Goal: Communication & Community: Ask a question

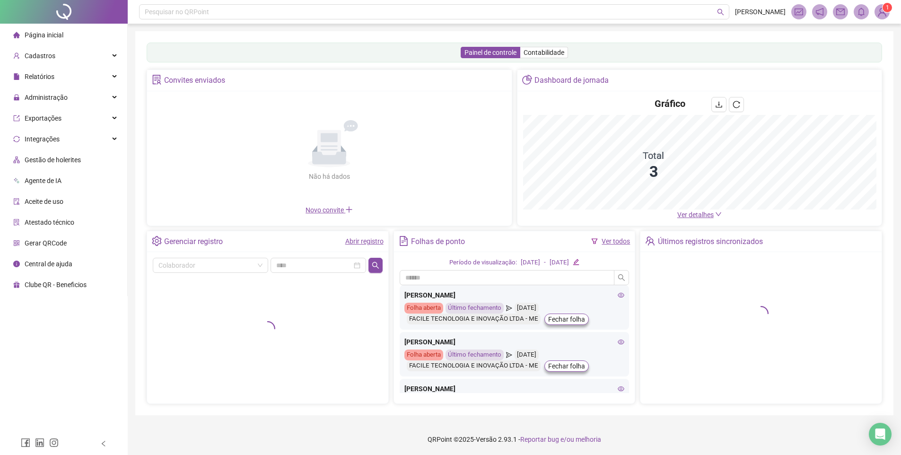
drag, startPoint x: 875, startPoint y: 436, endPoint x: 882, endPoint y: 454, distance: 19.9
click at [875, 436] on icon "Open Intercom Messenger" at bounding box center [880, 433] width 10 height 11
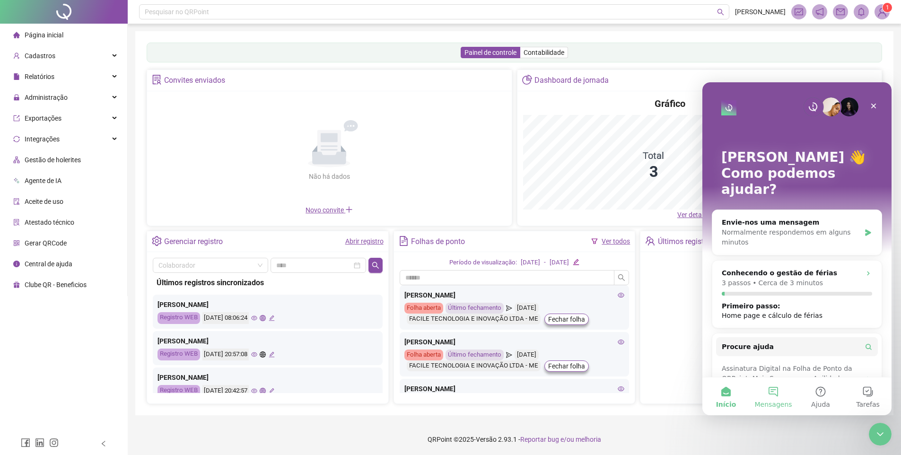
click at [764, 387] on button "Mensagens" at bounding box center [772, 396] width 47 height 38
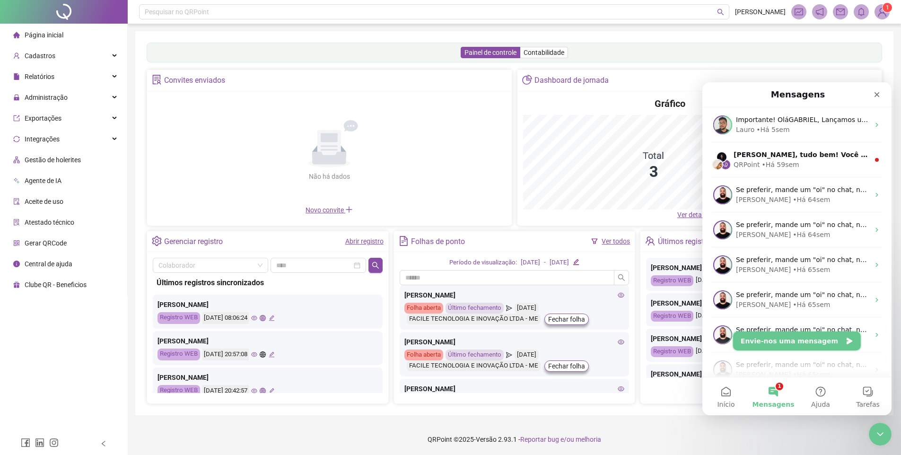
click at [815, 342] on button "Envie-nos uma mensagem" at bounding box center [797, 340] width 128 height 19
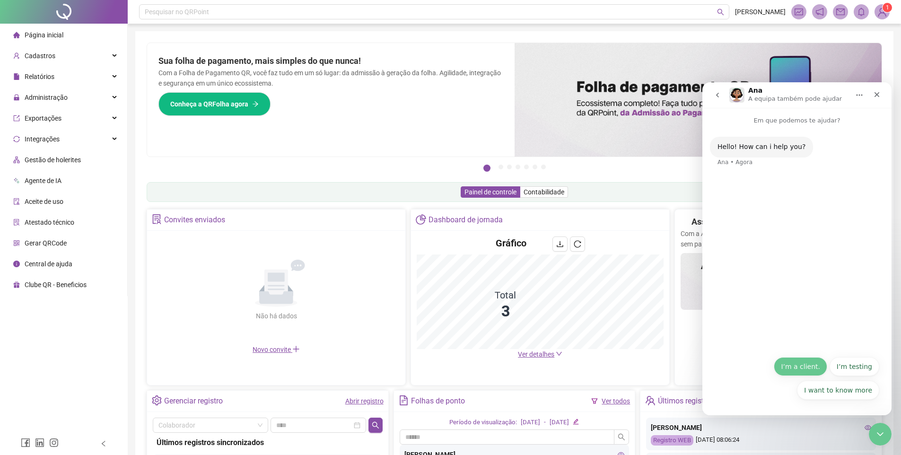
click at [807, 368] on button "I’m a client." at bounding box center [800, 366] width 53 height 19
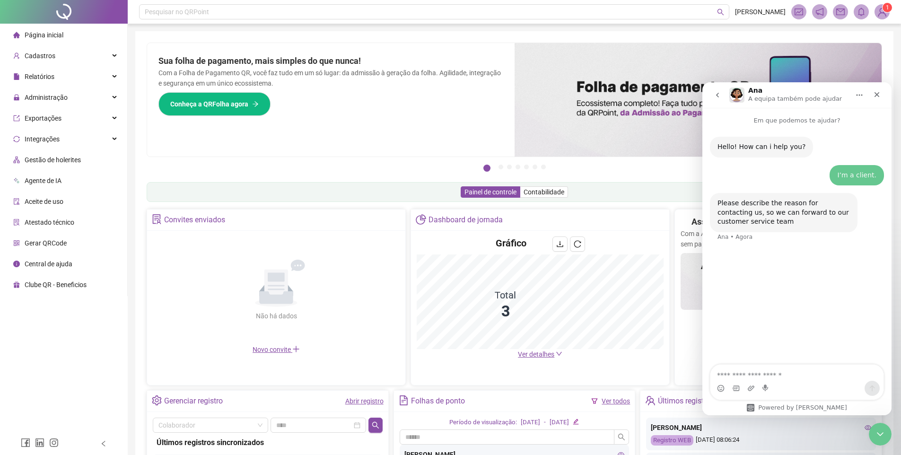
click at [798, 376] on textarea "Envie uma mensagem..." at bounding box center [796, 373] width 173 height 16
click at [806, 378] on textarea "Envie uma mensagem..." at bounding box center [796, 373] width 173 height 16
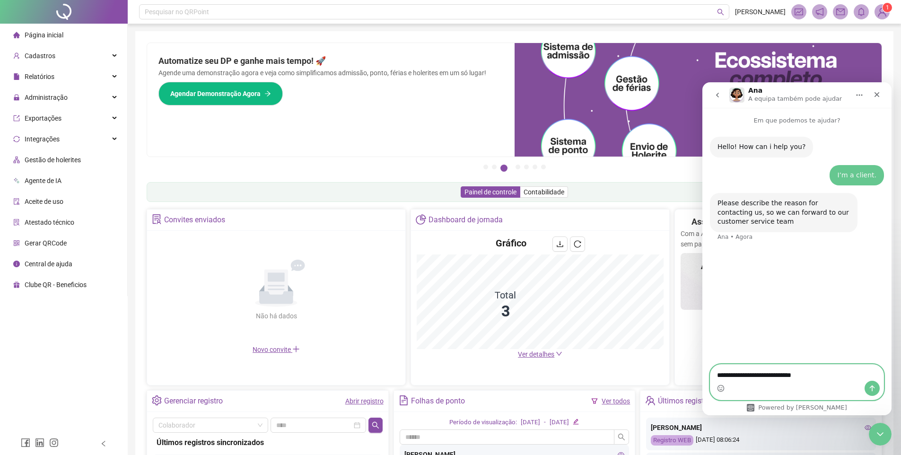
click at [766, 376] on textarea "**********" at bounding box center [796, 373] width 173 height 16
click at [815, 371] on textarea "**********" at bounding box center [796, 373] width 173 height 16
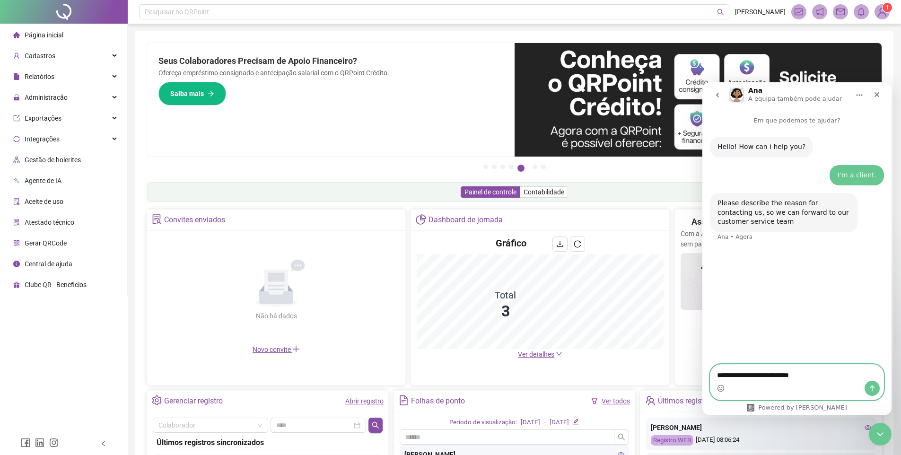
click at [749, 375] on textarea "**********" at bounding box center [796, 373] width 173 height 16
click at [749, 376] on textarea "**********" at bounding box center [796, 373] width 173 height 16
drag, startPoint x: 749, startPoint y: 376, endPoint x: 764, endPoint y: 381, distance: 15.7
click at [749, 377] on textarea "**********" at bounding box center [796, 373] width 173 height 16
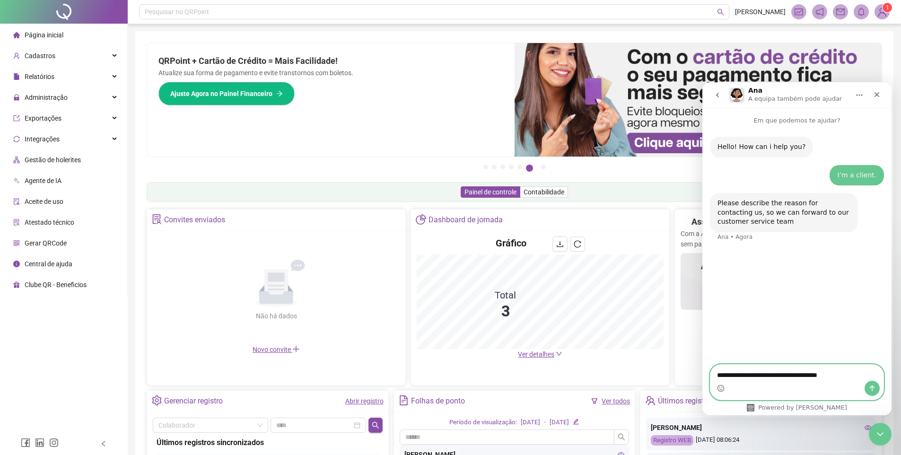
type textarea "**********"
click at [874, 390] on icon "Enviar mensagem…" at bounding box center [872, 388] width 8 height 8
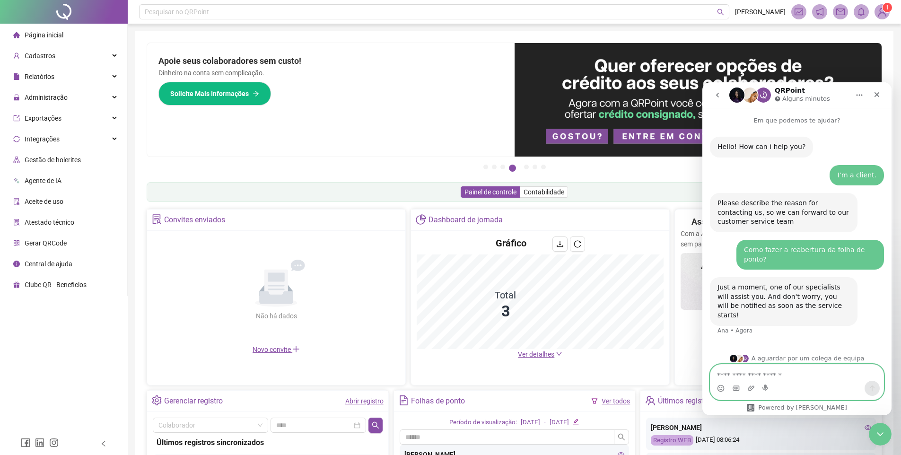
click at [794, 375] on textarea "Envie uma mensagem..." at bounding box center [796, 373] width 173 height 16
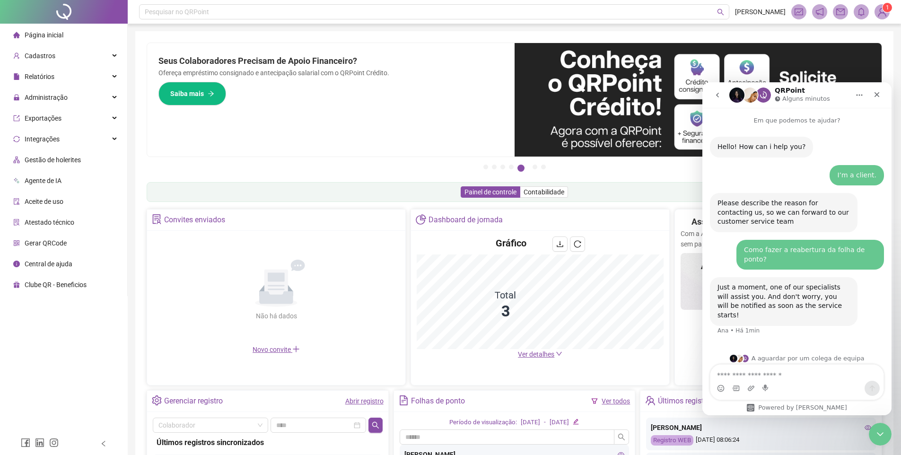
drag, startPoint x: 745, startPoint y: 207, endPoint x: 784, endPoint y: 211, distance: 39.0
click at [775, 216] on div "Please describe the reason for contacting us, so we can forward to our customer…" at bounding box center [783, 213] width 132 height 28
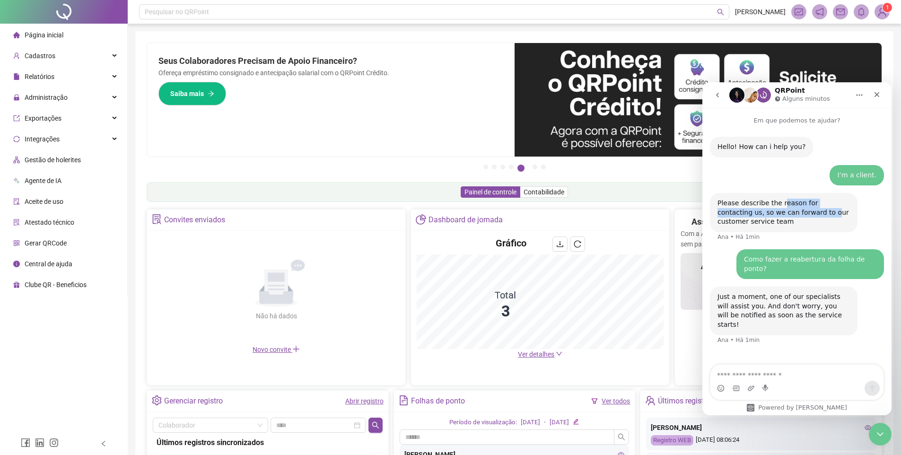
drag, startPoint x: 783, startPoint y: 203, endPoint x: 810, endPoint y: 212, distance: 28.7
click at [797, 210] on div "Please describe the reason for contacting us, so we can forward to our customer…" at bounding box center [783, 213] width 132 height 28
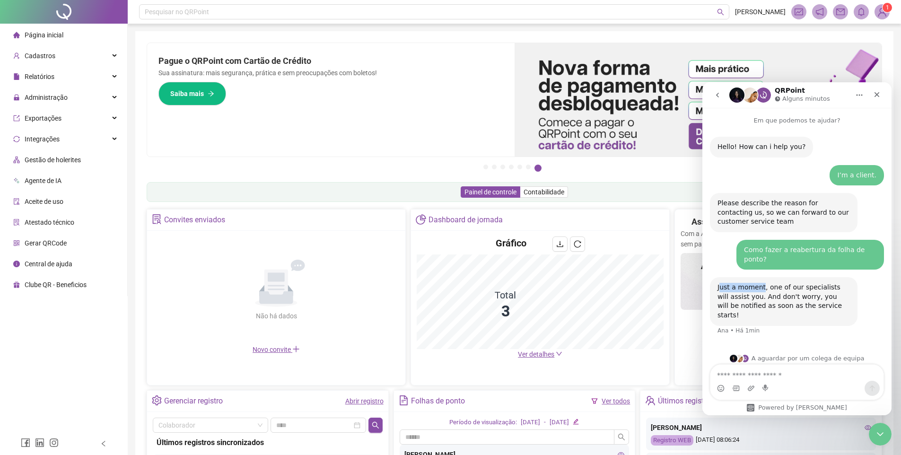
drag, startPoint x: 724, startPoint y: 288, endPoint x: 766, endPoint y: 291, distance: 41.7
click at [762, 291] on div "Just a moment, one of our specialists will assist you. And don't worry, you wil…" at bounding box center [783, 301] width 132 height 37
click at [766, 291] on div "Just a moment, one of our specialists will assist you. And don't worry, you wil…" at bounding box center [783, 301] width 132 height 37
drag, startPoint x: 771, startPoint y: 293, endPoint x: 780, endPoint y: 295, distance: 9.2
click at [772, 293] on div "Just a moment, one of our specialists will assist you. And don't worry, you wil…" at bounding box center [783, 301] width 132 height 37
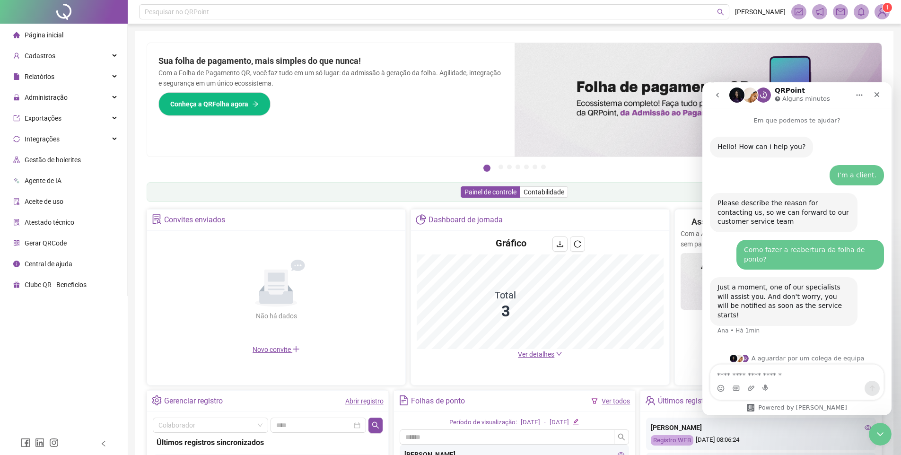
drag, startPoint x: 766, startPoint y: 255, endPoint x: 746, endPoint y: 248, distance: 21.3
click at [732, 242] on div "Como fazer a reabertura da folha de ponto? [PERSON_NAME] • Há 1min" at bounding box center [797, 258] width 174 height 37
drag, startPoint x: 781, startPoint y: 254, endPoint x: 788, endPoint y: 260, distance: 9.4
click at [781, 254] on div "Como fazer a reabertura da folha de ponto?" at bounding box center [810, 254] width 132 height 18
click at [722, 95] on button "go back" at bounding box center [717, 95] width 18 height 18
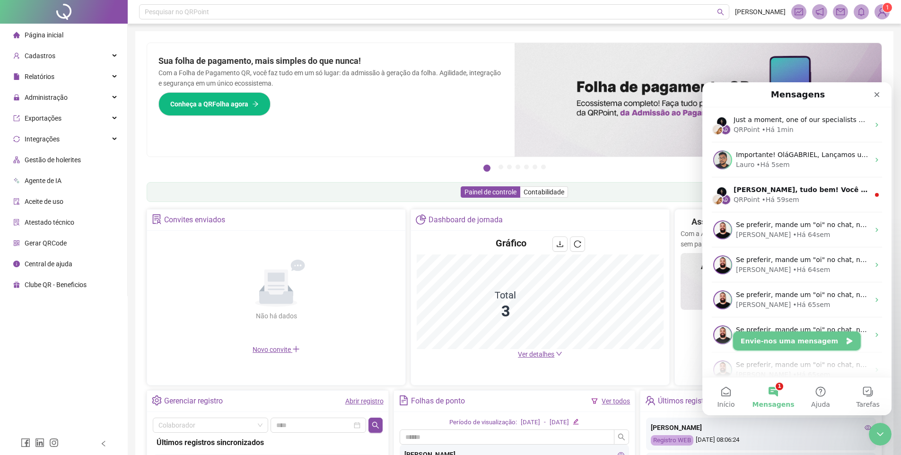
click at [797, 340] on button "Envie-nos uma mensagem" at bounding box center [797, 340] width 128 height 19
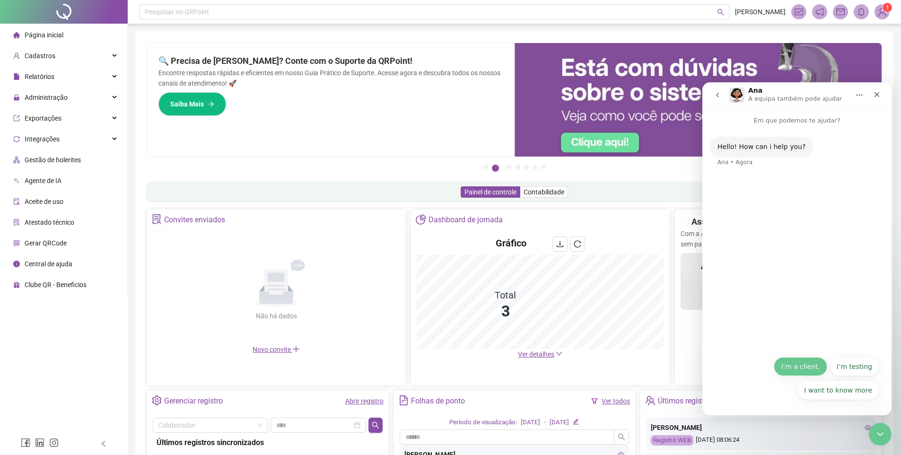
click at [794, 361] on button "I’m a client." at bounding box center [800, 366] width 53 height 19
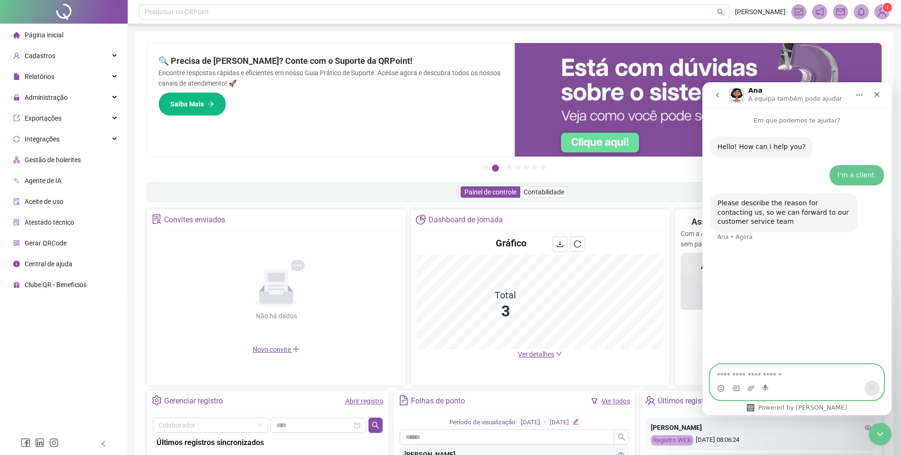
click at [775, 372] on textarea "Envie uma mensagem..." at bounding box center [796, 373] width 173 height 16
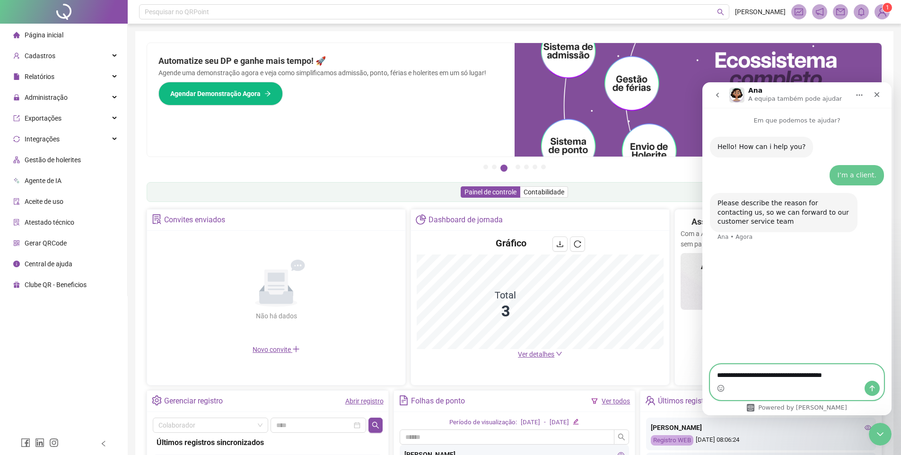
type textarea "**********"
click at [874, 384] on icon "Enviar mensagem…" at bounding box center [872, 388] width 8 height 8
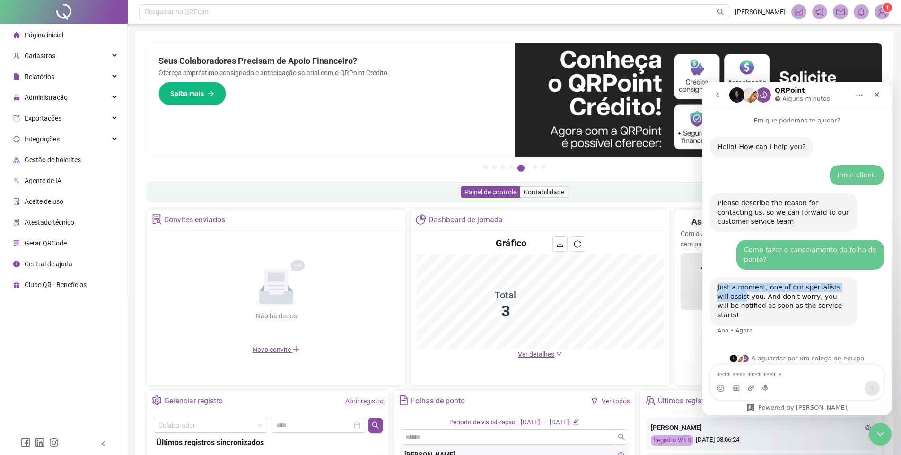
drag, startPoint x: 727, startPoint y: 293, endPoint x: 756, endPoint y: 294, distance: 29.4
click at [738, 293] on div "Just a moment, one of our specialists will assist you. And don't worry, you wil…" at bounding box center [783, 301] width 132 height 37
click at [757, 295] on div "Just a moment, one of our specialists will assist you. And don't worry, you wil…" at bounding box center [783, 301] width 132 height 37
drag, startPoint x: 760, startPoint y: 294, endPoint x: 765, endPoint y: 293, distance: 4.8
click at [760, 294] on div "Just a moment, one of our specialists will assist you. And don't worry, you wil…" at bounding box center [783, 301] width 132 height 37
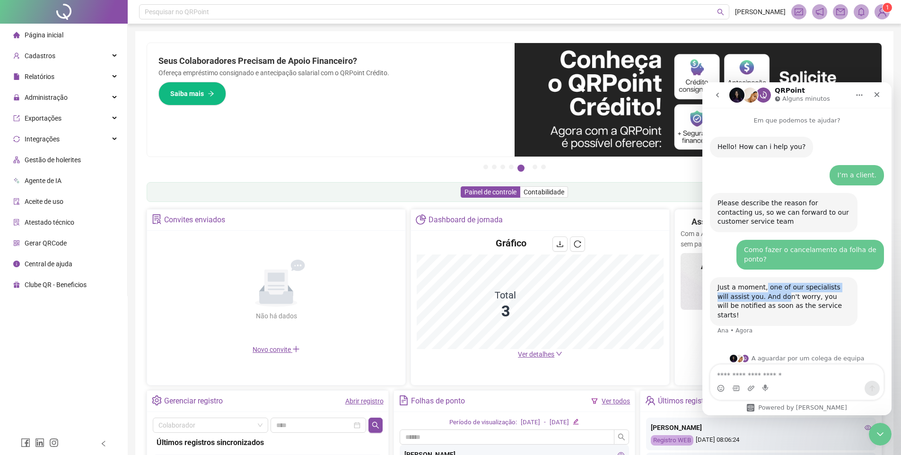
drag, startPoint x: 767, startPoint y: 293, endPoint x: 783, endPoint y: 295, distance: 16.2
click at [777, 295] on div "Just a moment, one of our specialists will assist you. And don't worry, you wil…" at bounding box center [783, 301] width 132 height 37
drag, startPoint x: 745, startPoint y: 291, endPoint x: 772, endPoint y: 299, distance: 27.7
click at [763, 298] on div "Just a moment, one of our specialists will assist you. And don't worry, you wil…" at bounding box center [783, 301] width 132 height 37
drag, startPoint x: 775, startPoint y: 299, endPoint x: 782, endPoint y: 297, distance: 6.3
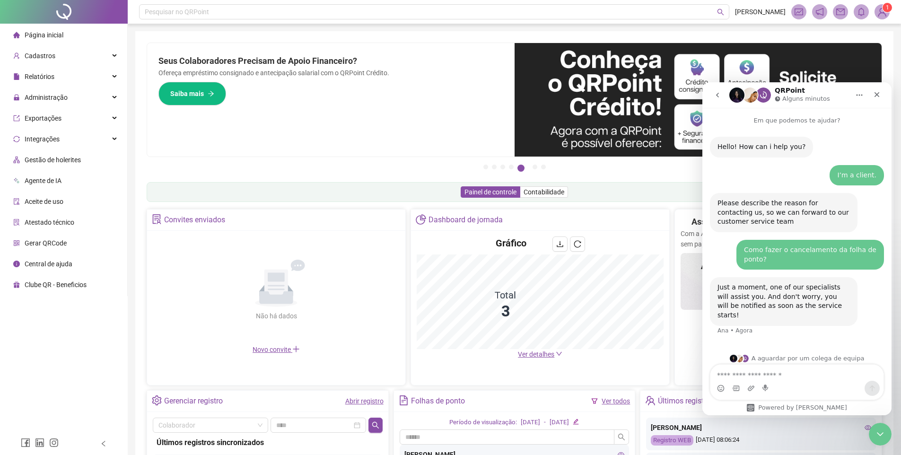
click at [776, 299] on div "Just a moment, one of our specialists will assist you. And don't worry, you wil…" at bounding box center [783, 301] width 132 height 37
click at [784, 298] on div "Just a moment, one of our specialists will assist you. And don't worry, you wil…" at bounding box center [783, 301] width 132 height 37
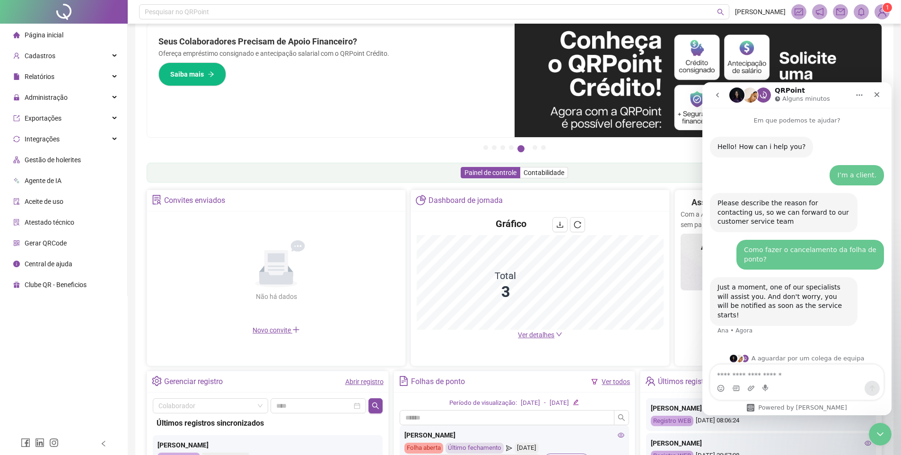
scroll to position [13, 0]
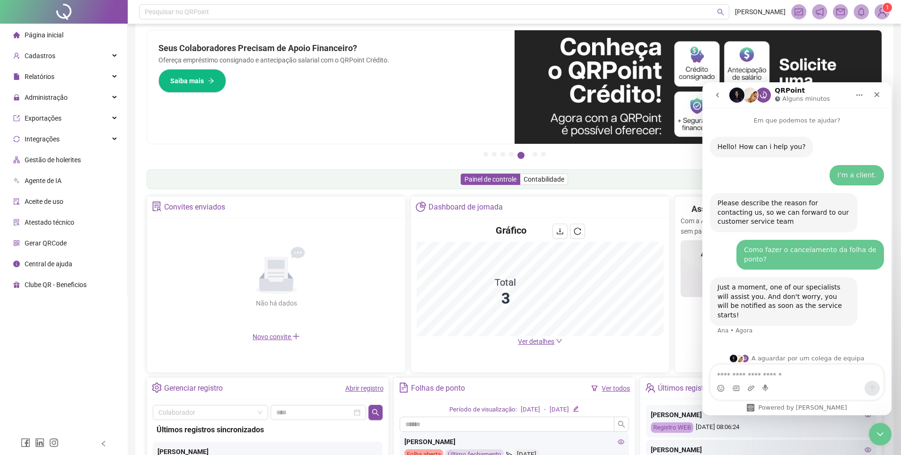
click at [714, 93] on icon "go back" at bounding box center [718, 95] width 8 height 8
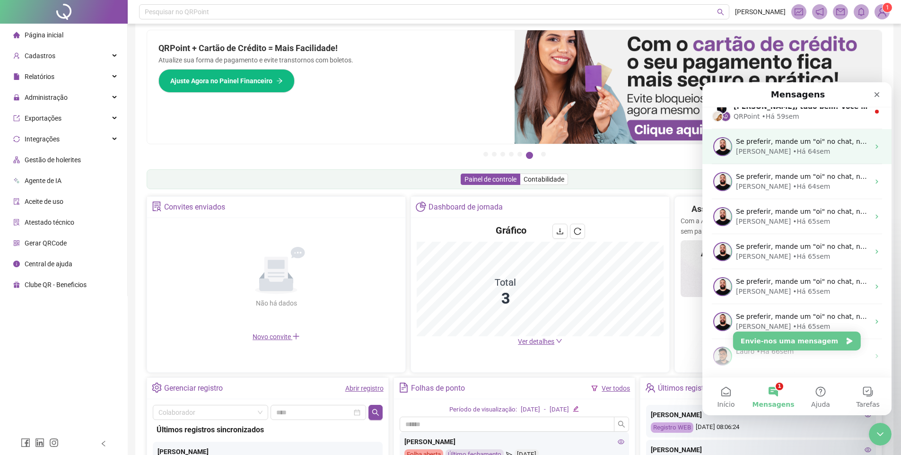
scroll to position [0, 0]
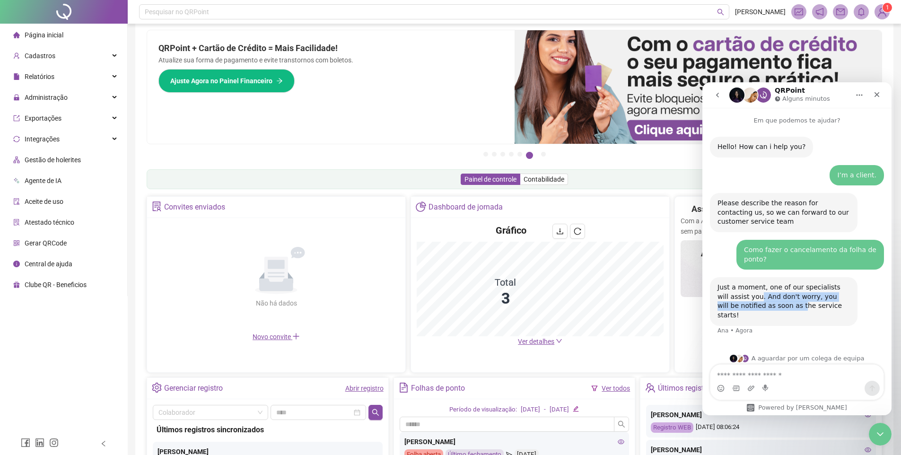
drag, startPoint x: 767, startPoint y: 302, endPoint x: 804, endPoint y: 302, distance: 36.4
click at [780, 302] on div "Just a moment, one of our specialists will assist you. And don't worry, you wil…" at bounding box center [783, 301] width 132 height 37
drag, startPoint x: 804, startPoint y: 302, endPoint x: 817, endPoint y: 304, distance: 13.3
click at [817, 304] on div "Just a moment, one of our specialists will assist you. And don't worry, you wil…" at bounding box center [783, 301] width 132 height 37
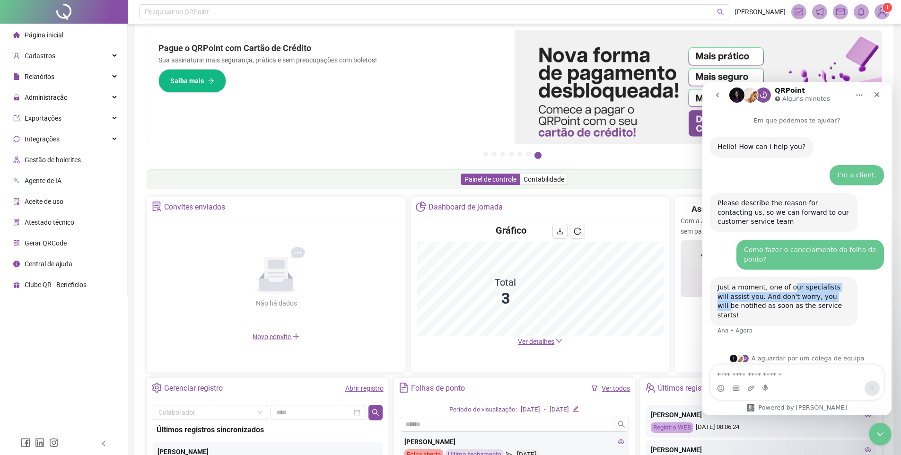
drag, startPoint x: 793, startPoint y: 291, endPoint x: 833, endPoint y: 302, distance: 42.1
click at [829, 300] on div "Just a moment, one of our specialists will assist you. And don't worry, you wil…" at bounding box center [783, 301] width 132 height 37
click at [838, 303] on div "Just a moment, one of our specialists will assist you. And don't worry, you wil…" at bounding box center [783, 301] width 132 height 37
click at [839, 303] on div "Just a moment, one of our specialists will assist you. And don't worry, you wil…" at bounding box center [783, 301] width 132 height 37
drag, startPoint x: 763, startPoint y: 292, endPoint x: 834, endPoint y: 312, distance: 74.1
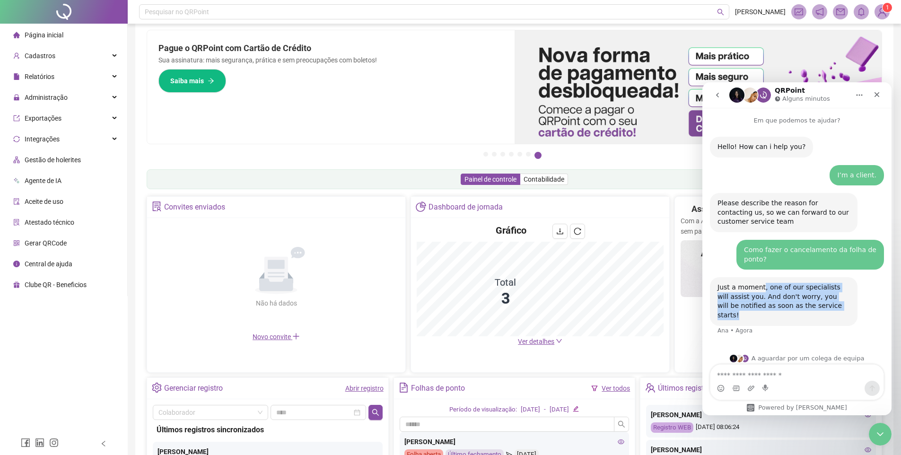
click at [812, 314] on div "Just a moment, one of our specialists will assist you. And don't worry, you wil…" at bounding box center [784, 301] width 148 height 48
click at [842, 311] on div "Just a moment, one of our specialists will assist you. And don't worry, you wil…" at bounding box center [784, 301] width 148 height 48
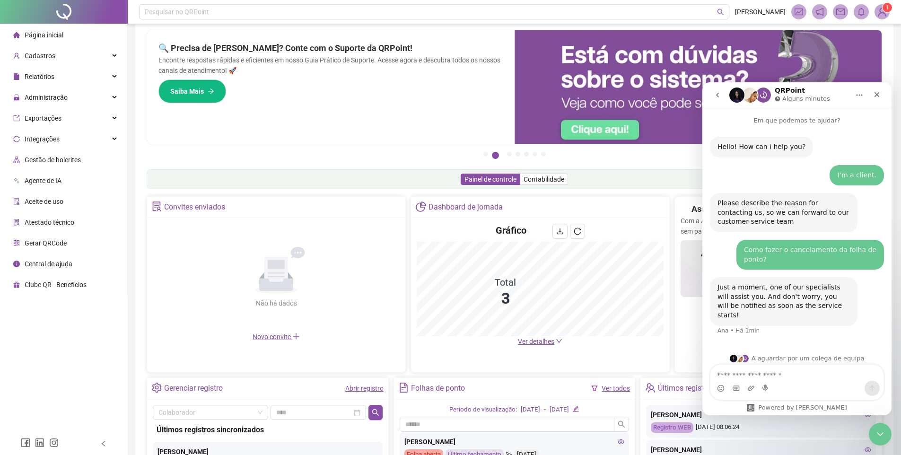
click at [711, 100] on button "go back" at bounding box center [717, 95] width 18 height 18
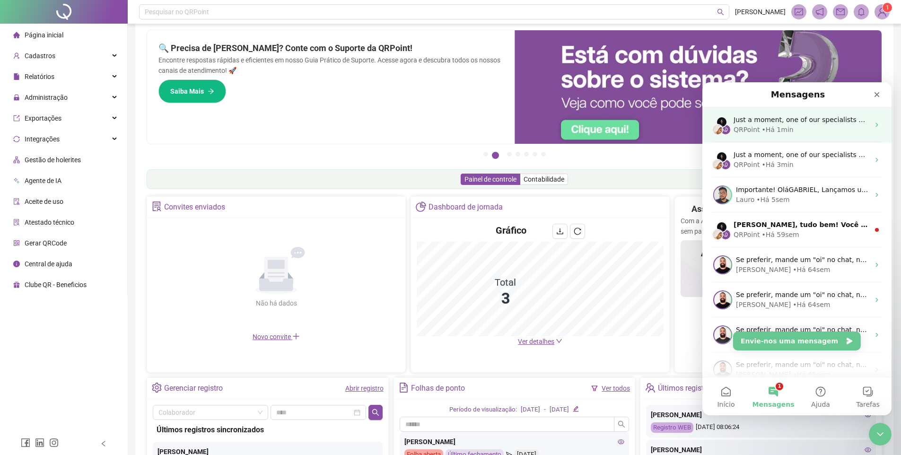
click at [796, 126] on div "QRPoint • Há 1min" at bounding box center [801, 130] width 136 height 10
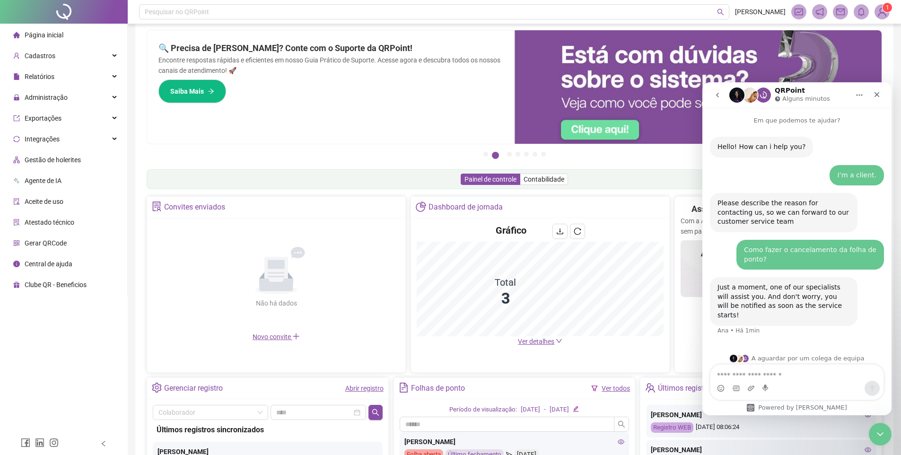
click at [716, 97] on icon "go back" at bounding box center [718, 95] width 8 height 8
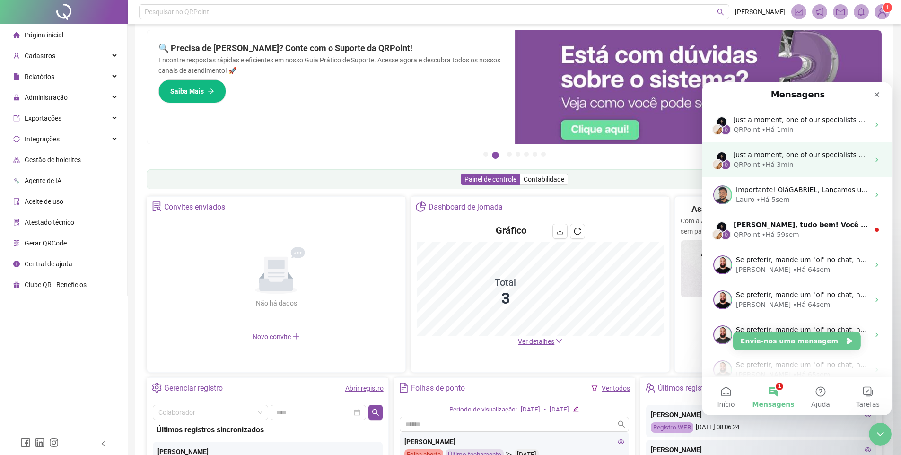
click at [775, 161] on div "• Há 3min" at bounding box center [778, 165] width 32 height 10
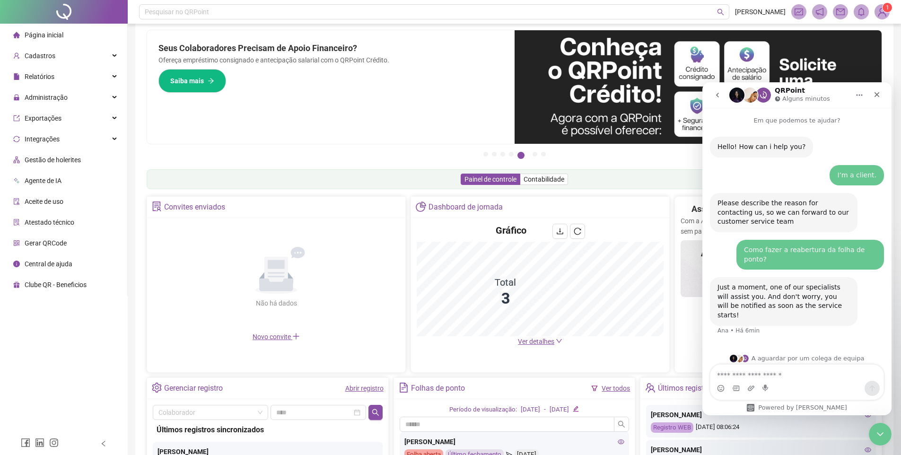
click at [771, 287] on div "Just a moment, one of our specialists will assist you. And don't worry, you wil…" at bounding box center [783, 301] width 132 height 37
click at [778, 289] on div "Just a moment, one of our specialists will assist you. And don't worry, you wil…" at bounding box center [783, 301] width 132 height 37
click at [759, 289] on div "Just a moment, one of our specialists will assist you. And don't worry, you wil…" at bounding box center [783, 301] width 132 height 37
drag, startPoint x: 775, startPoint y: 288, endPoint x: 780, endPoint y: 282, distance: 7.1
click at [775, 288] on div "Just a moment, one of our specialists will assist you. And don't worry, you wil…" at bounding box center [783, 301] width 132 height 37
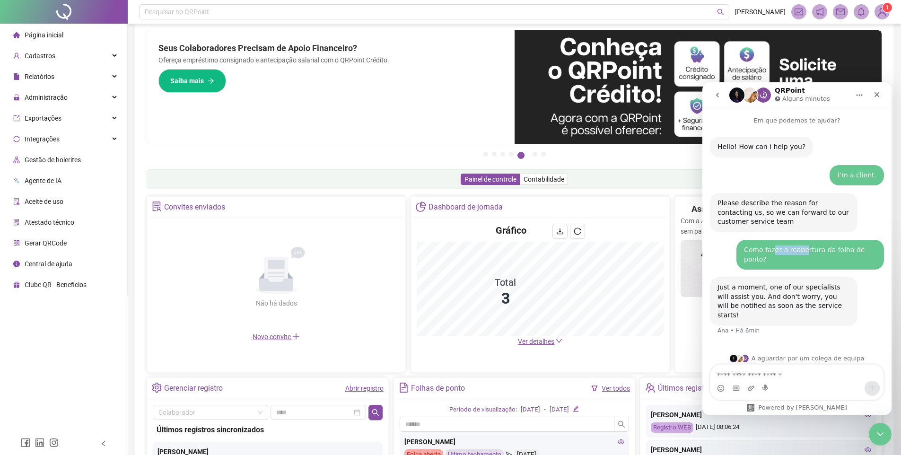
drag, startPoint x: 772, startPoint y: 246, endPoint x: 804, endPoint y: 252, distance: 32.7
click at [803, 251] on div "Como fazer a reabertura da folha de ponto?" at bounding box center [810, 254] width 132 height 18
click at [806, 253] on div "Como fazer a reabertura da folha de ponto?" at bounding box center [810, 254] width 132 height 18
click at [818, 261] on div "Como fazer a reabertura da folha de ponto?" at bounding box center [810, 254] width 132 height 18
drag, startPoint x: 739, startPoint y: 284, endPoint x: 760, endPoint y: 292, distance: 22.6
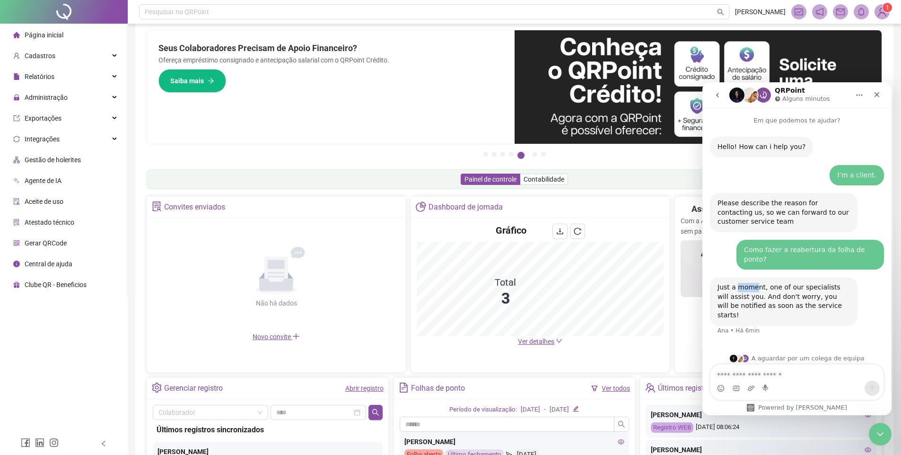
click at [756, 292] on div "Just a moment, one of our specialists will assist you. And don't worry, you wil…" at bounding box center [783, 301] width 132 height 37
click at [765, 291] on div "Just a moment, one of our specialists will assist you. And don't worry, you wil…" at bounding box center [783, 301] width 132 height 37
drag, startPoint x: 769, startPoint y: 292, endPoint x: 776, endPoint y: 294, distance: 7.3
click at [769, 292] on div "Just a moment, one of our specialists will assist you. And don't worry, you wil…" at bounding box center [783, 301] width 132 height 37
click at [805, 303] on div "Just a moment, one of our specialists will assist you. And don't worry, you wil…" at bounding box center [783, 301] width 132 height 37
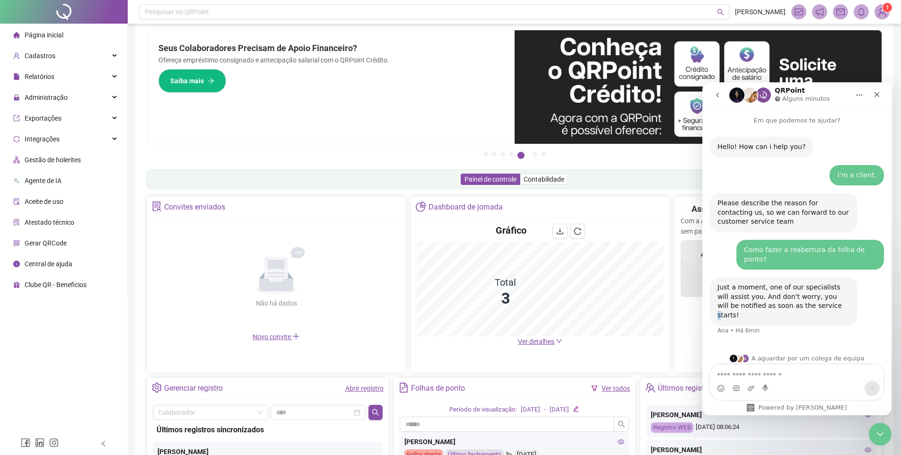
click at [814, 305] on div "Just a moment, one of our specialists will assist you. And don't worry, you wil…" at bounding box center [783, 301] width 132 height 37
drag, startPoint x: 775, startPoint y: 295, endPoint x: 800, endPoint y: 300, distance: 26.1
click at [780, 306] on div "Just a moment, one of our specialists will assist you. And don't worry, you wil…" at bounding box center [783, 301] width 132 height 37
click at [804, 295] on div "Just a moment, one of our specialists will assist you. And don't worry, you wil…" at bounding box center [783, 301] width 132 height 37
